Goal: Task Accomplishment & Management: Use online tool/utility

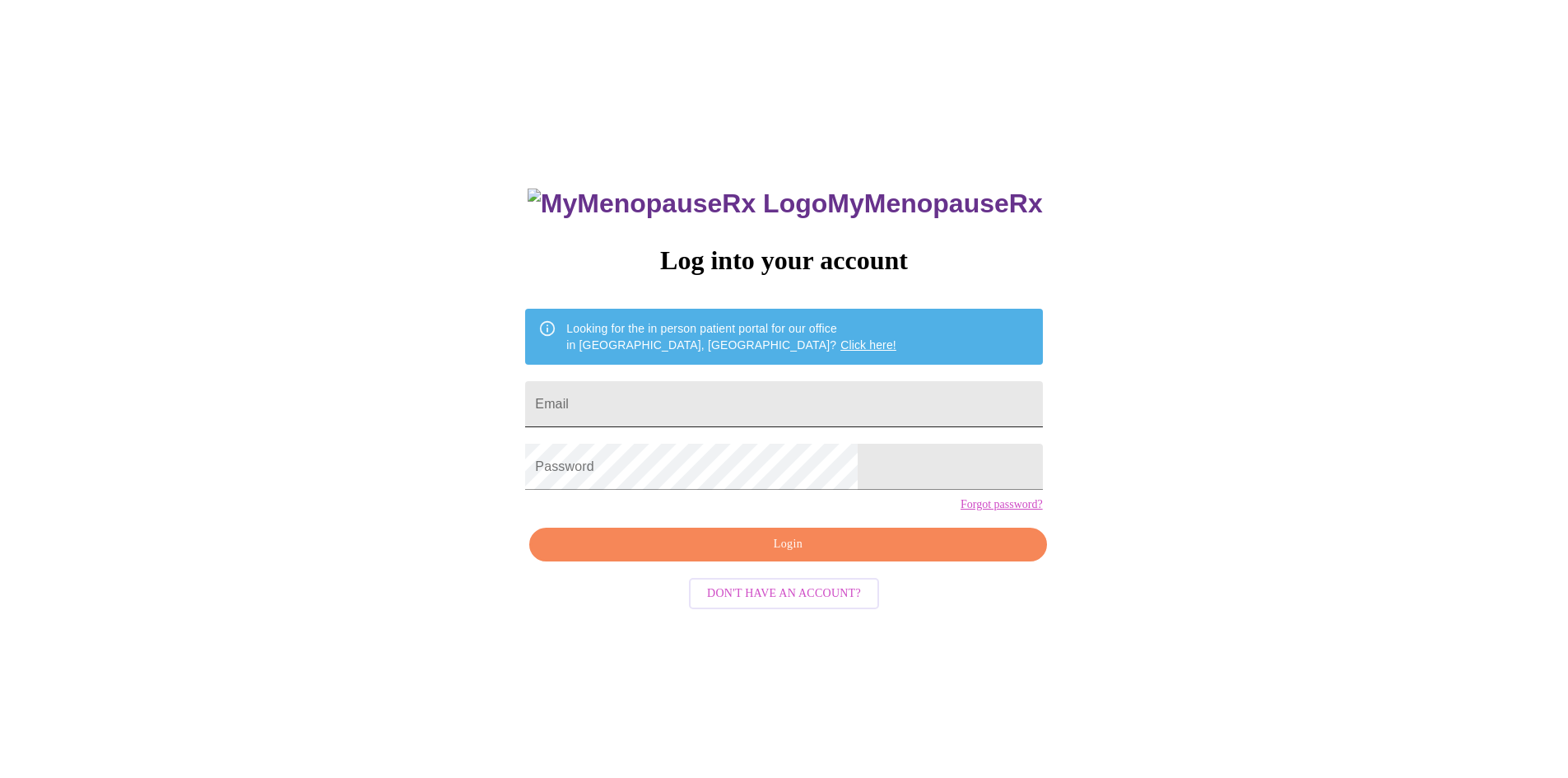
click at [770, 386] on input "Email" at bounding box center [784, 403] width 517 height 46
type input "caroline.uy1@gmail.com"
click at [759, 555] on span "Login" at bounding box center [787, 545] width 479 height 21
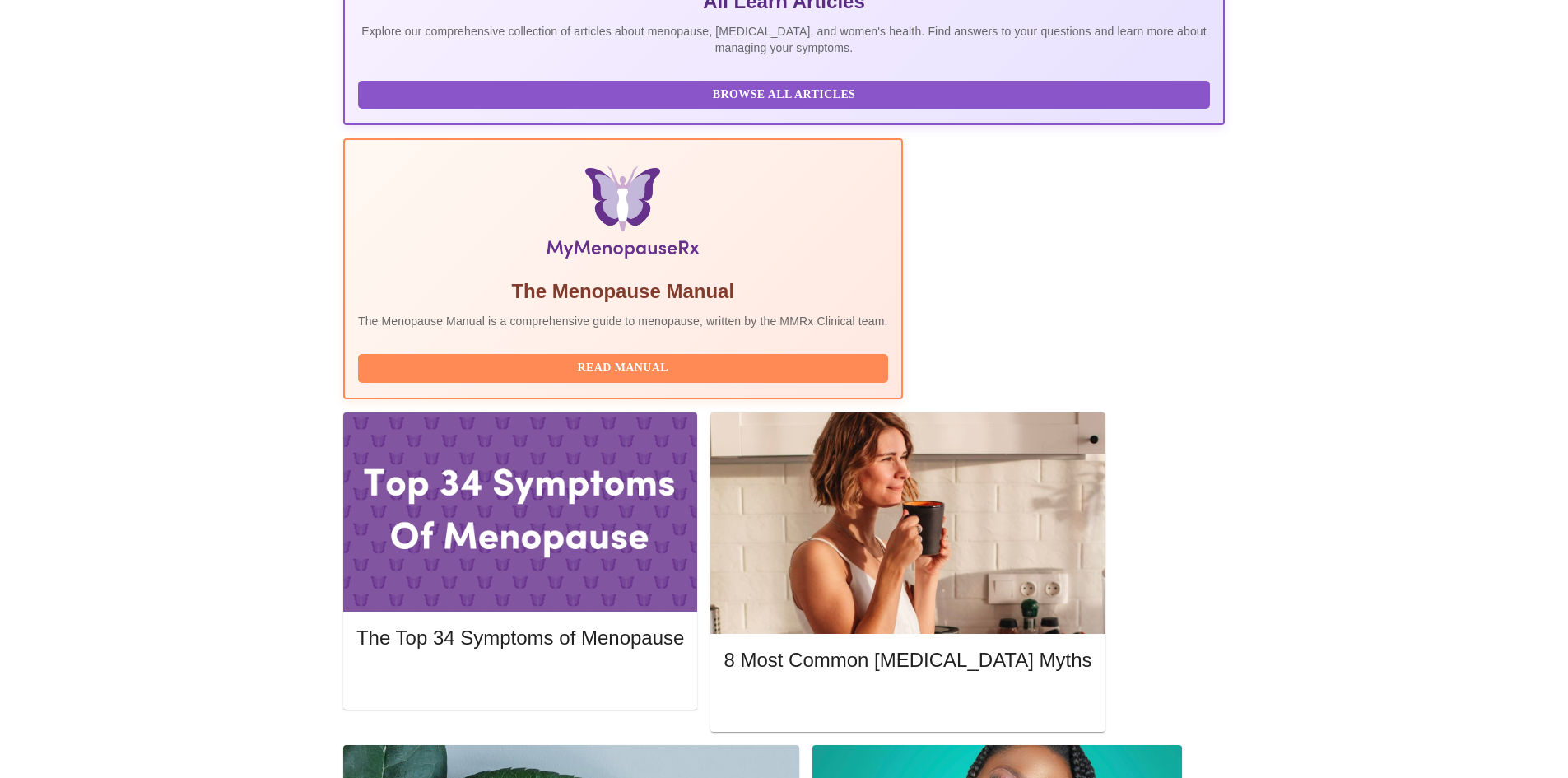
scroll to position [411, 0]
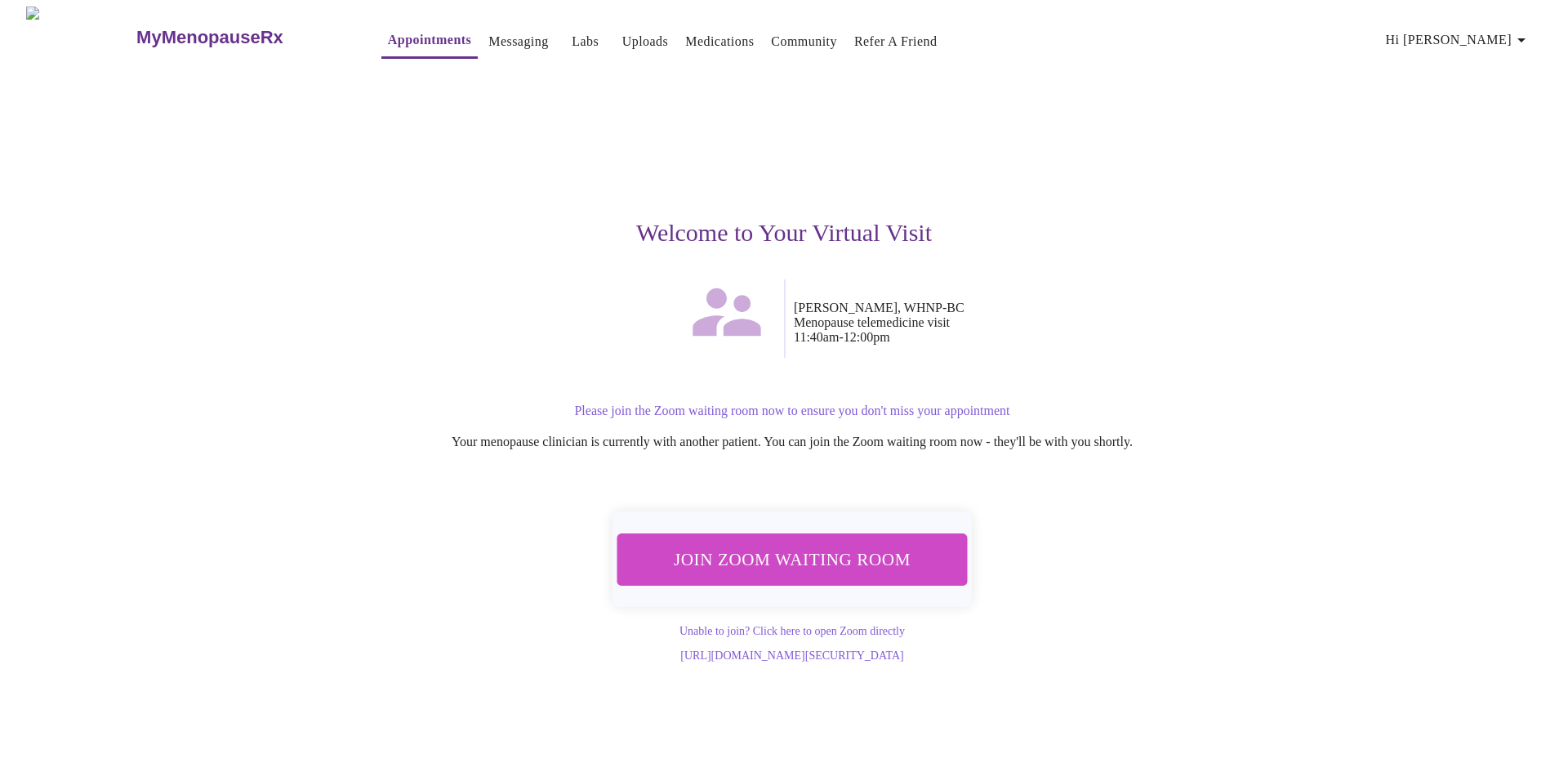
click at [768, 552] on span "Join Zoom Waiting Room" at bounding box center [792, 559] width 307 height 31
